Goal: Information Seeking & Learning: Learn about a topic

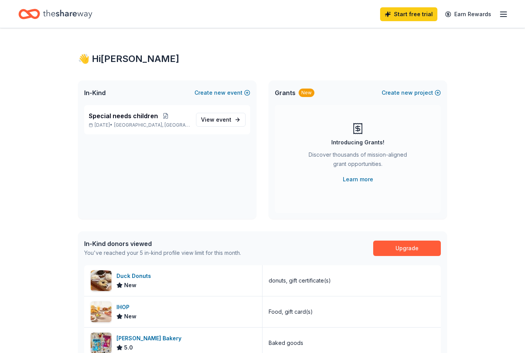
click at [504, 16] on line "button" at bounding box center [504, 16] width 6 height 0
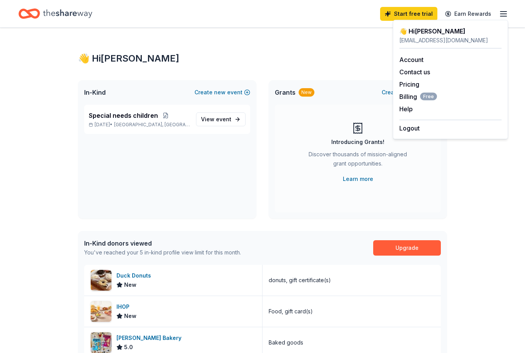
click at [170, 218] on div "Special needs children Oct 08, 2025 • Lakewood, NJ View event" at bounding box center [167, 162] width 178 height 114
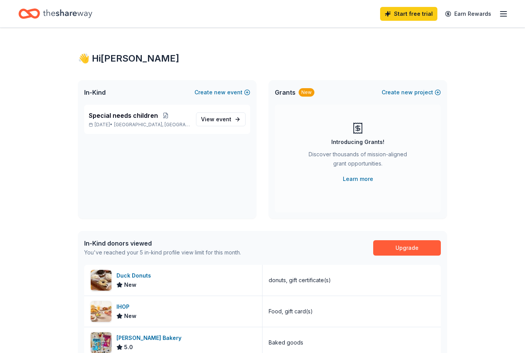
click at [464, 18] on link "Earn Rewards" at bounding box center [468, 14] width 55 height 14
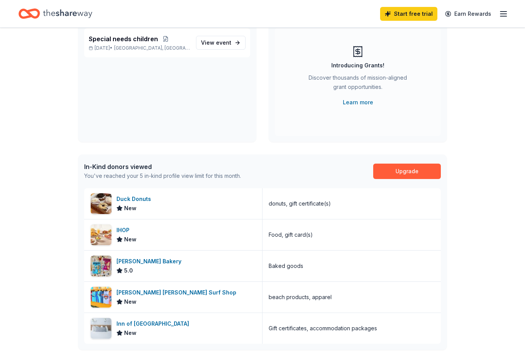
scroll to position [118, 0]
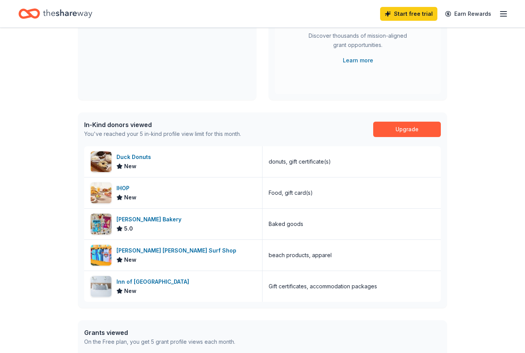
click at [299, 193] on div "Food, gift card(s)" at bounding box center [291, 192] width 44 height 9
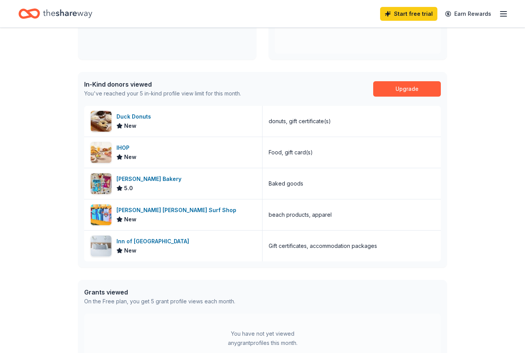
scroll to position [246, 0]
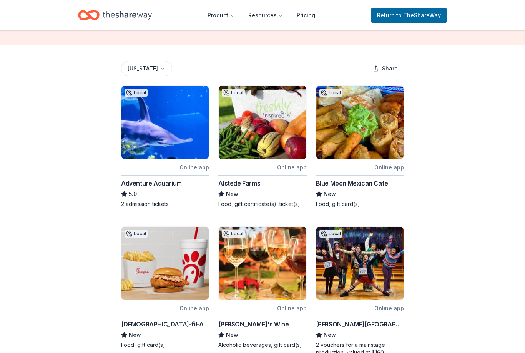
scroll to position [63, 0]
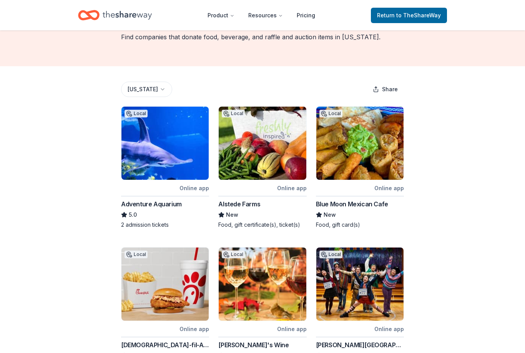
click at [224, 10] on button "Product" at bounding box center [220, 15] width 39 height 15
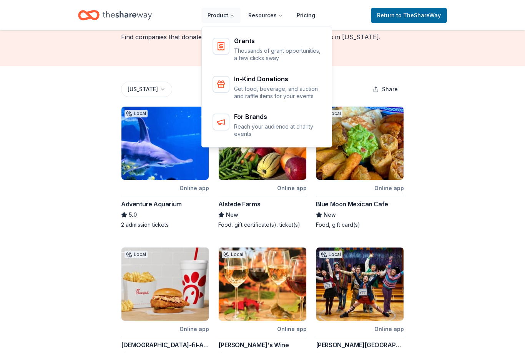
click at [290, 92] on p "Get food, beverage, and auction and raffle items for your events" at bounding box center [278, 92] width 88 height 15
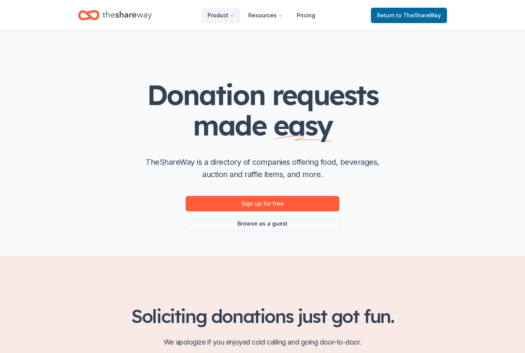
click at [270, 224] on link "Browse as a guest" at bounding box center [263, 223] width 154 height 15
click at [292, 226] on link "Browse as a guest" at bounding box center [263, 223] width 154 height 15
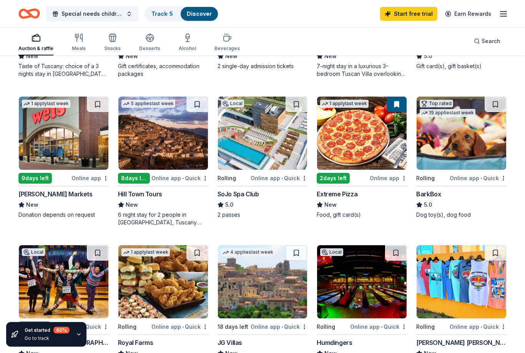
scroll to position [338, 0]
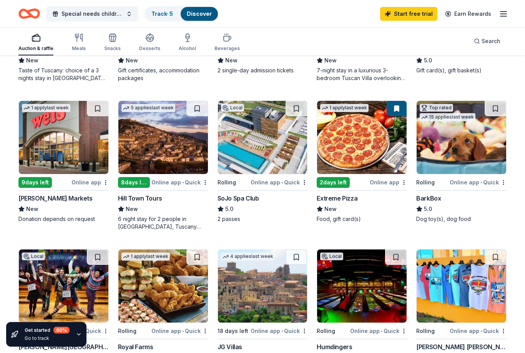
click at [76, 52] on button "Meals" at bounding box center [79, 42] width 14 height 25
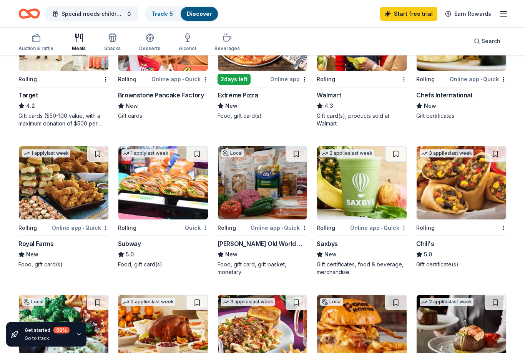
scroll to position [293, 0]
click at [50, 245] on div "Royal Farms" at bounding box center [35, 243] width 35 height 9
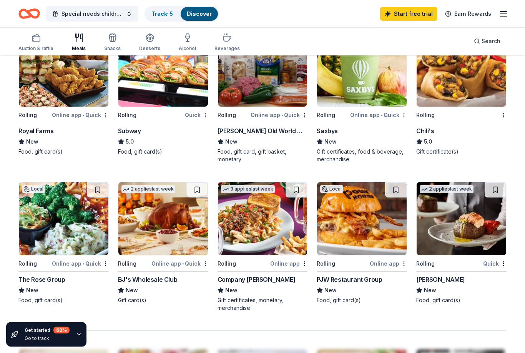
scroll to position [405, 0]
click at [223, 48] on div "Beverages" at bounding box center [227, 48] width 25 height 6
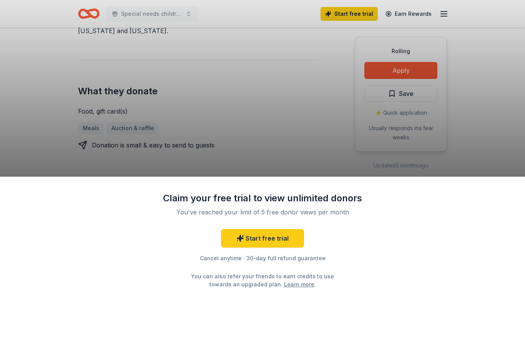
scroll to position [288, 0]
click at [411, 71] on div "Claim your free trial to view unlimited donors You've reached your limit of 5 f…" at bounding box center [262, 176] width 525 height 353
click at [471, 157] on div "Claim your free trial to view unlimited donors You've reached your limit of 5 f…" at bounding box center [262, 176] width 525 height 353
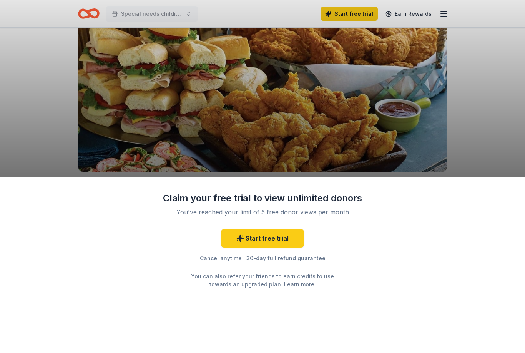
scroll to position [0, 0]
